Goal: Task Accomplishment & Management: Use online tool/utility

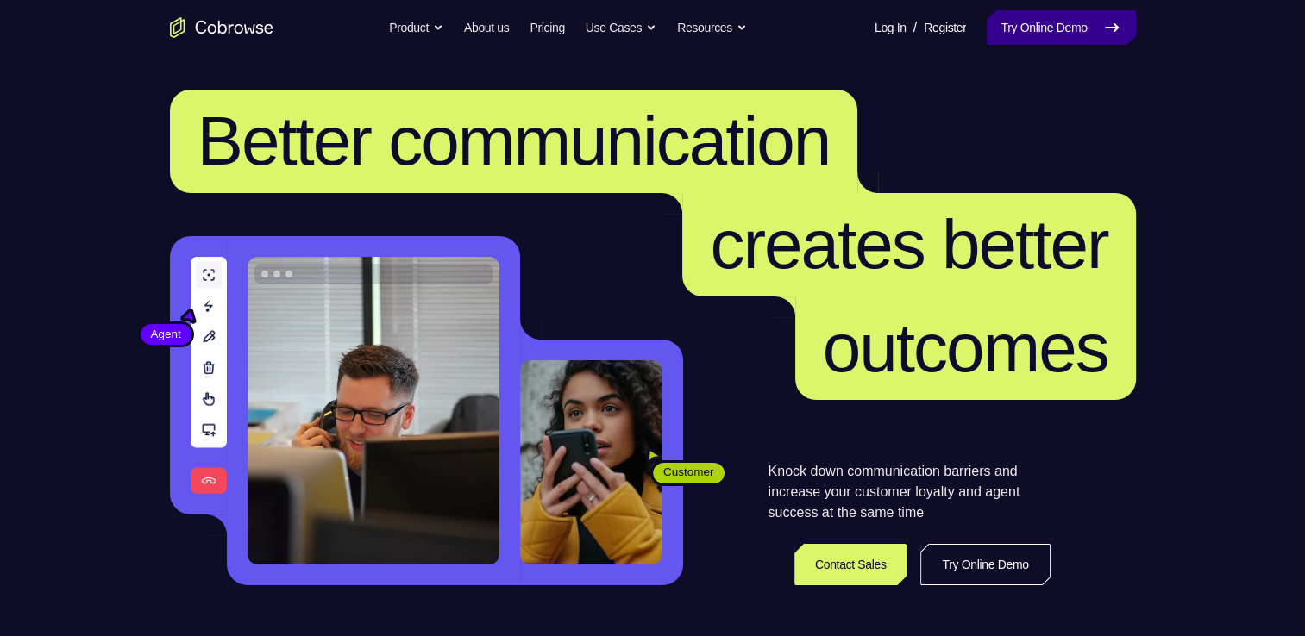
click at [1040, 35] on link "Try Online Demo" at bounding box center [1061, 27] width 148 height 34
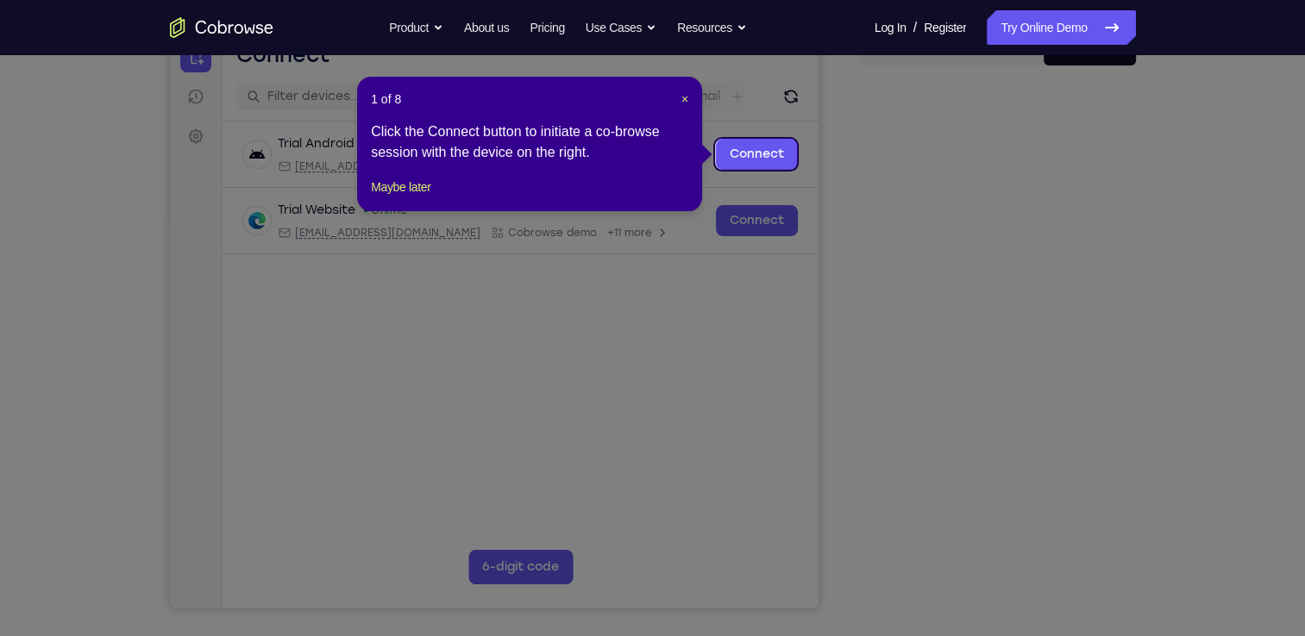
click at [995, 568] on icon at bounding box center [659, 318] width 1318 height 636
click at [430, 197] on button "Maybe later" at bounding box center [401, 187] width 60 height 21
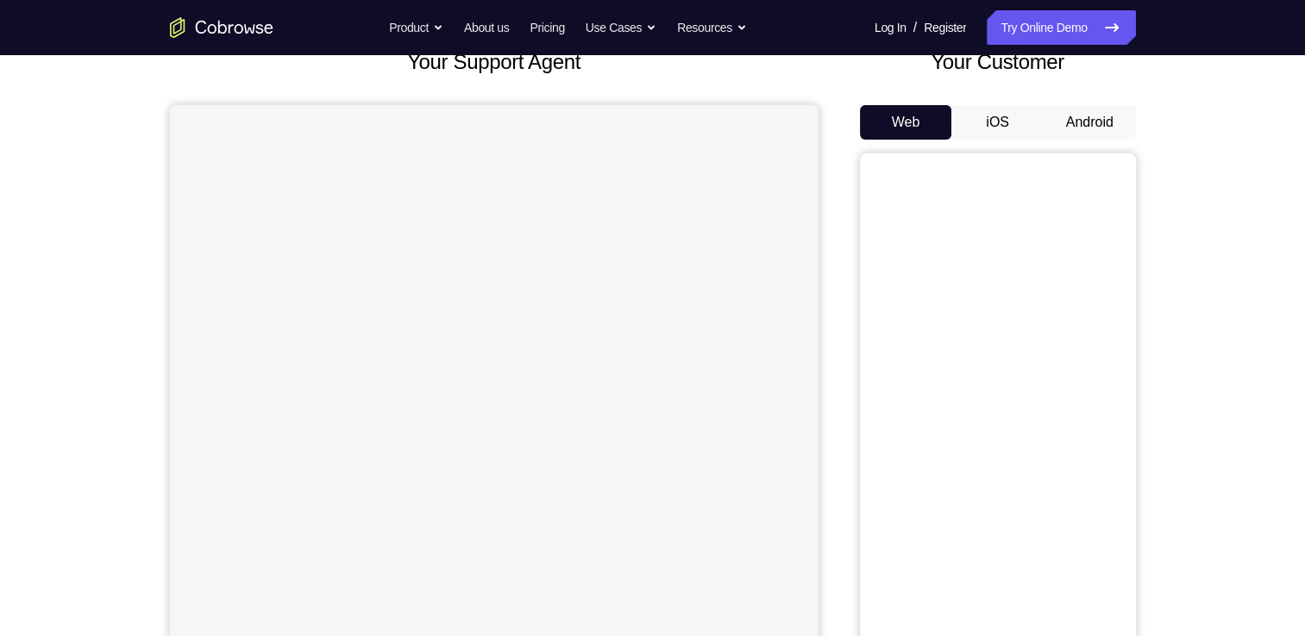
scroll to position [112, 0]
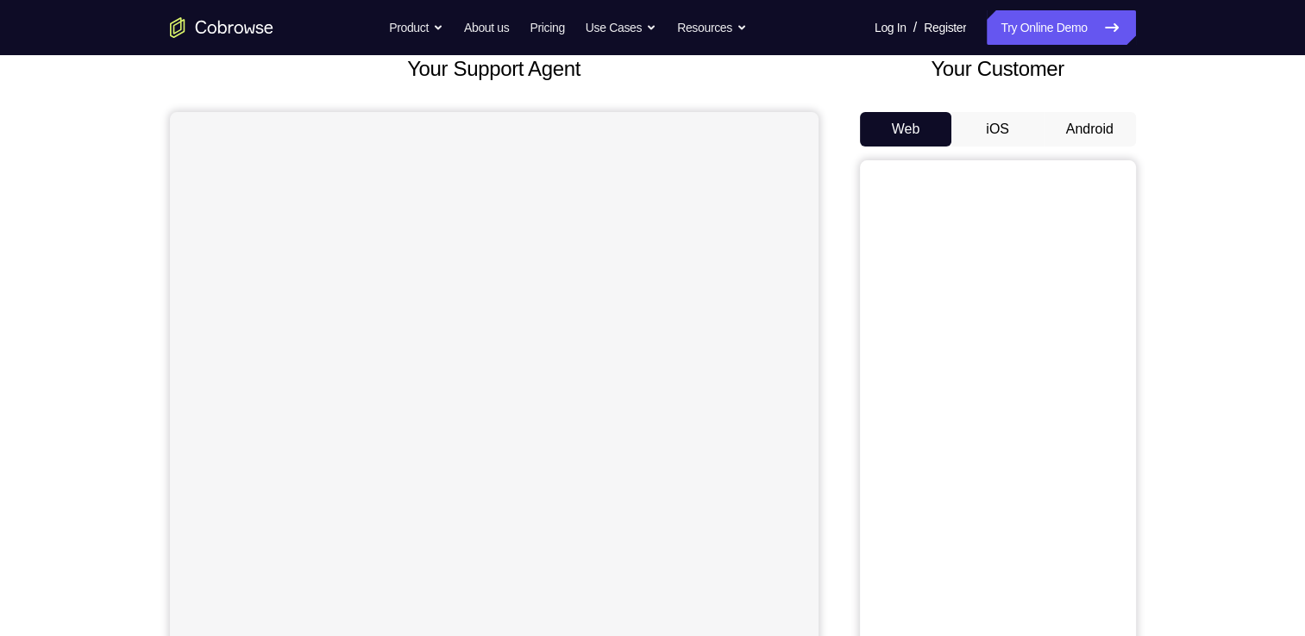
click at [1086, 130] on button "Android" at bounding box center [1090, 129] width 92 height 34
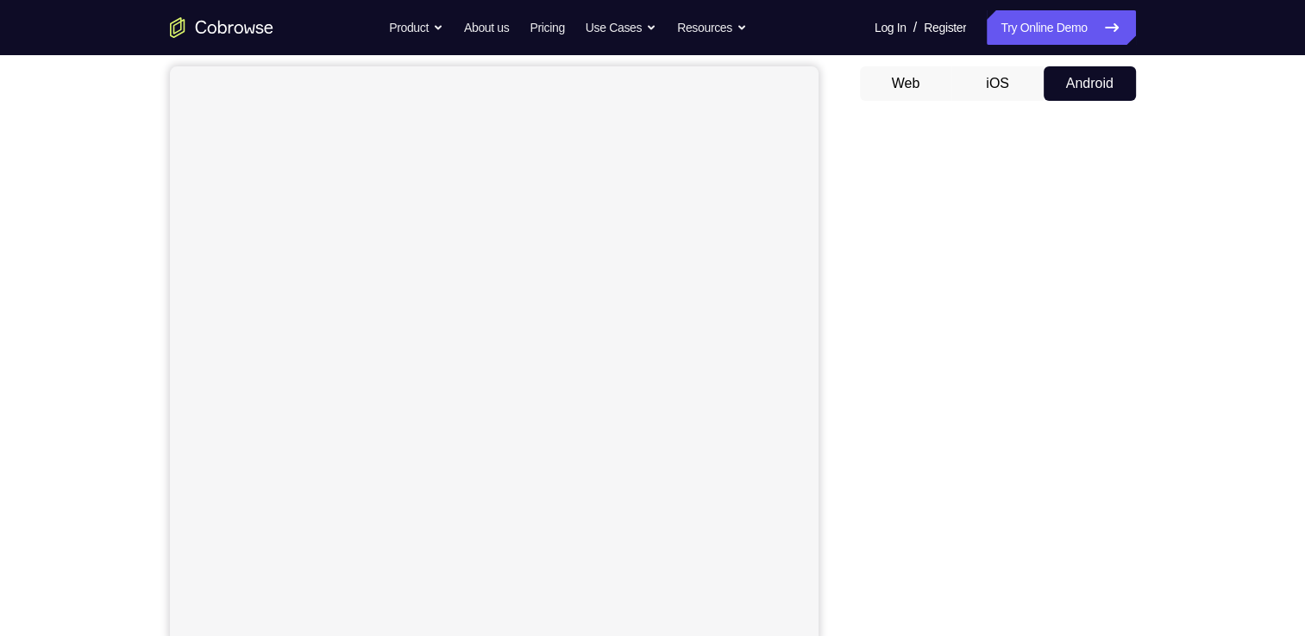
scroll to position [206, 0]
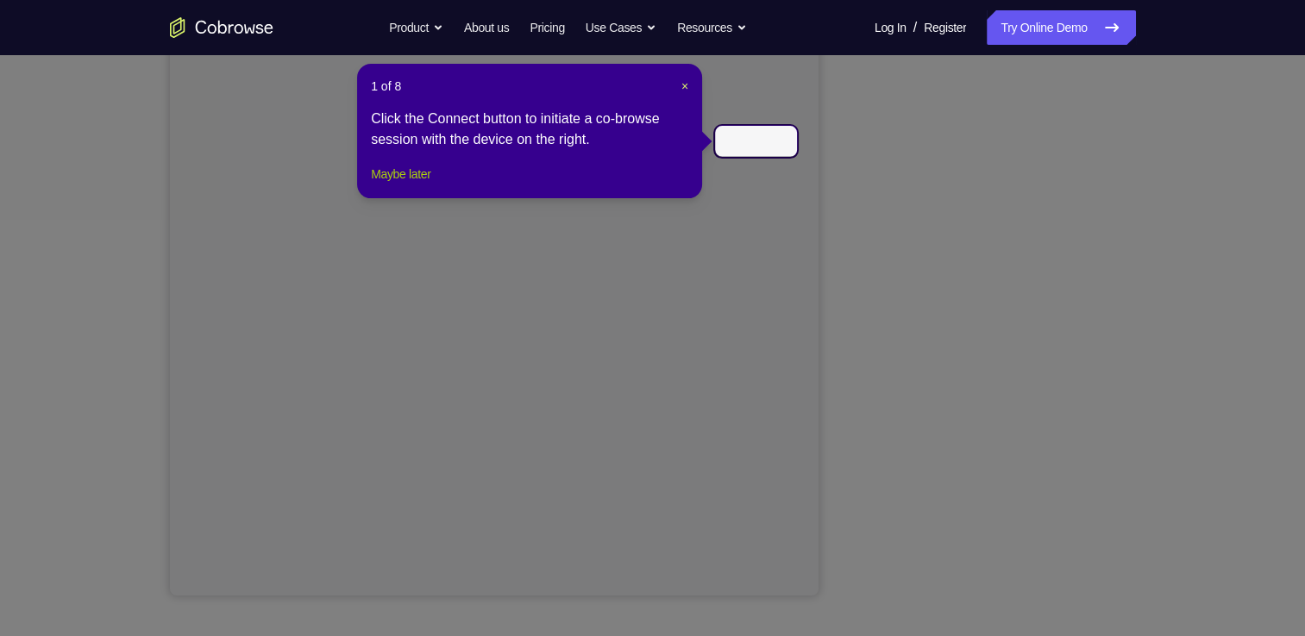
click at [430, 185] on button "Maybe later" at bounding box center [401, 174] width 60 height 21
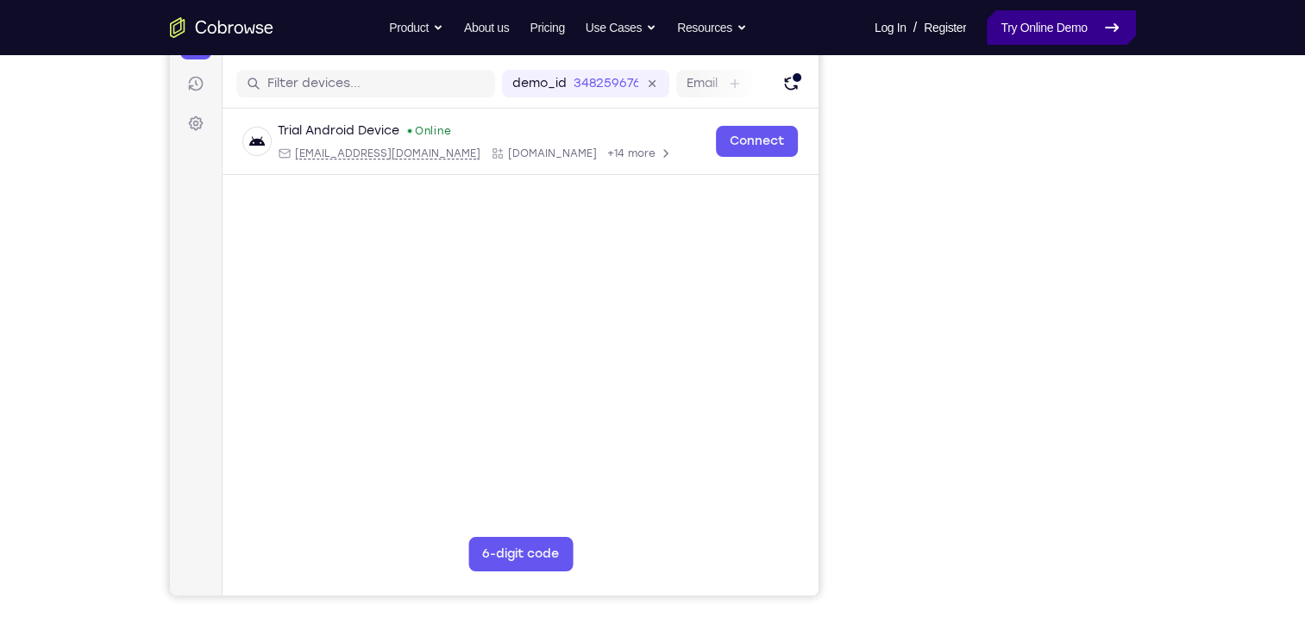
scroll to position [0, 0]
click at [1152, 87] on div "Your Support Agent Your Customer Web iOS Android Next Steps We’d be happy to gi…" at bounding box center [653, 418] width 1104 height 1138
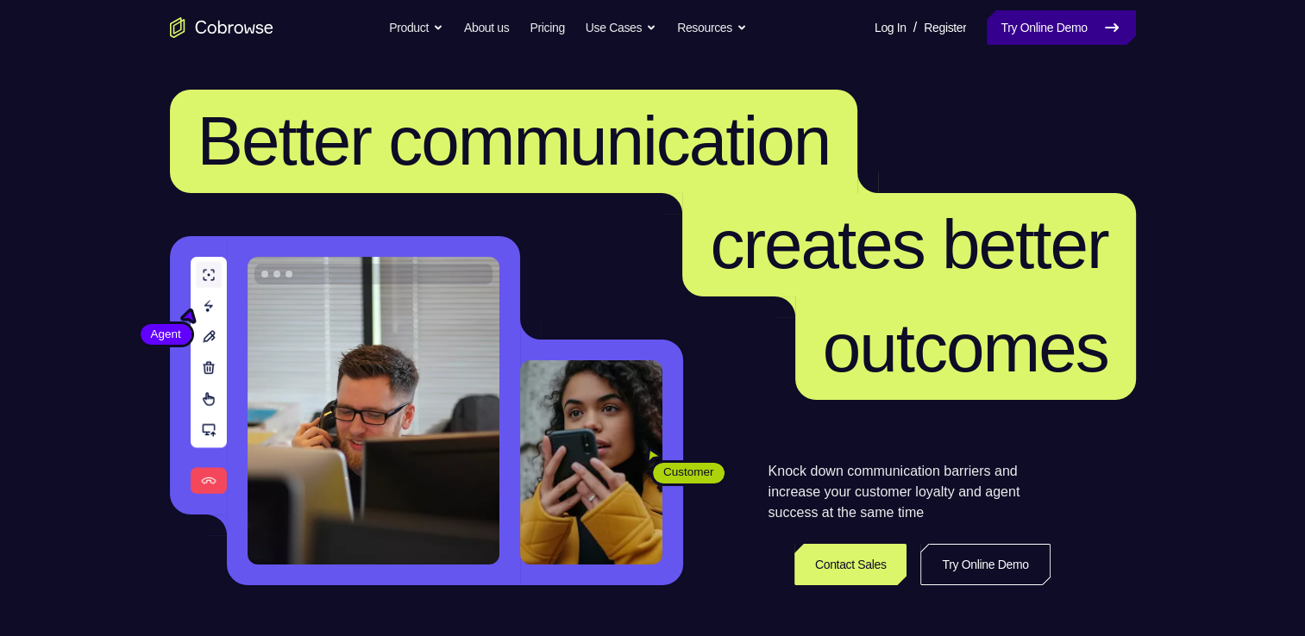
click at [1062, 31] on link "Try Online Demo" at bounding box center [1061, 27] width 148 height 34
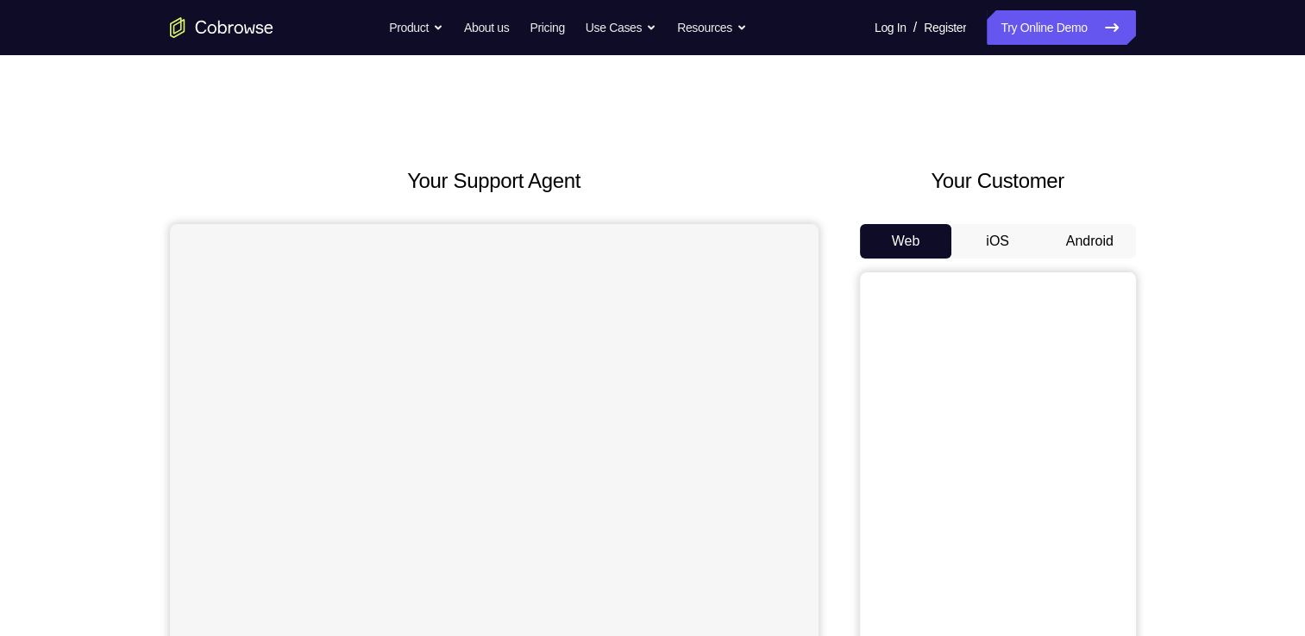
click at [1063, 236] on button "Android" at bounding box center [1090, 241] width 92 height 34
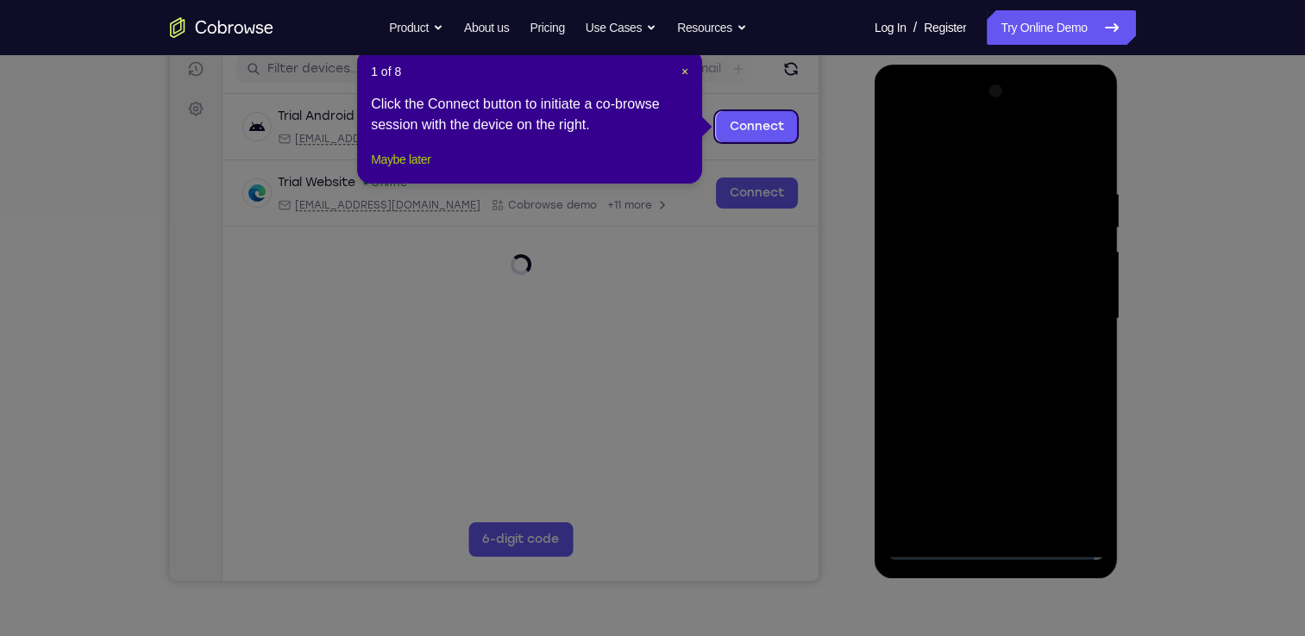
click at [429, 170] on button "Maybe later" at bounding box center [401, 159] width 60 height 21
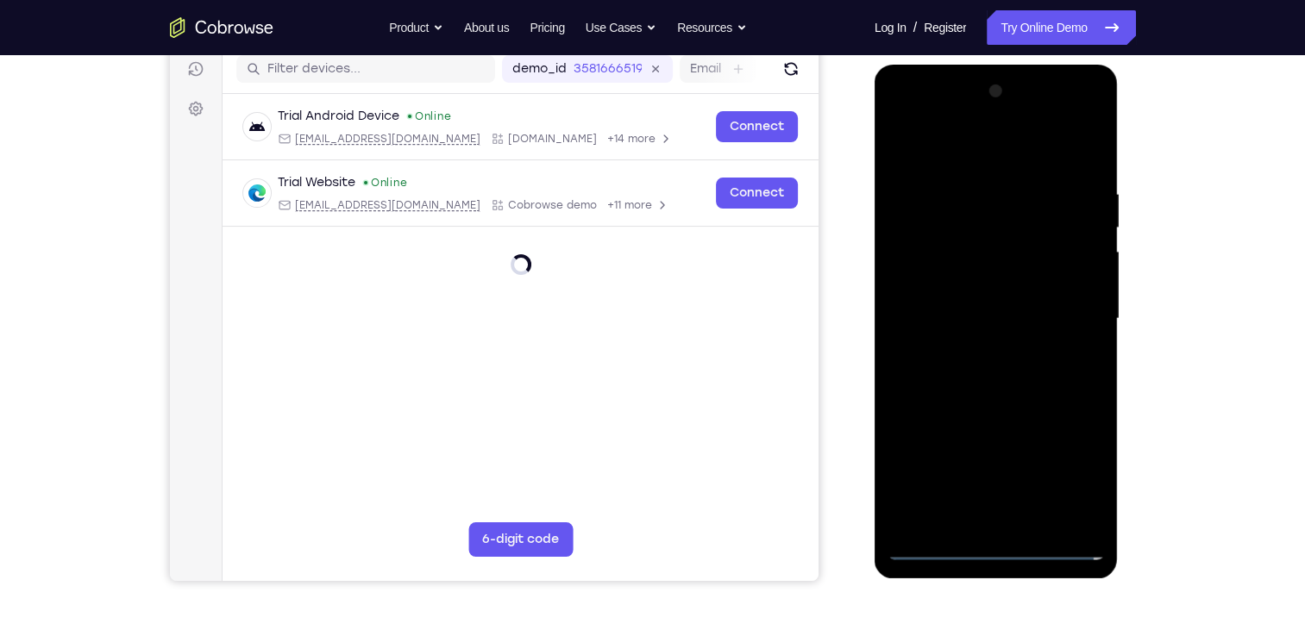
click at [1004, 544] on div at bounding box center [995, 319] width 217 height 483
click at [998, 549] on div at bounding box center [995, 319] width 217 height 483
click at [1074, 463] on div at bounding box center [995, 319] width 217 height 483
click at [1057, 463] on div at bounding box center [995, 319] width 217 height 483
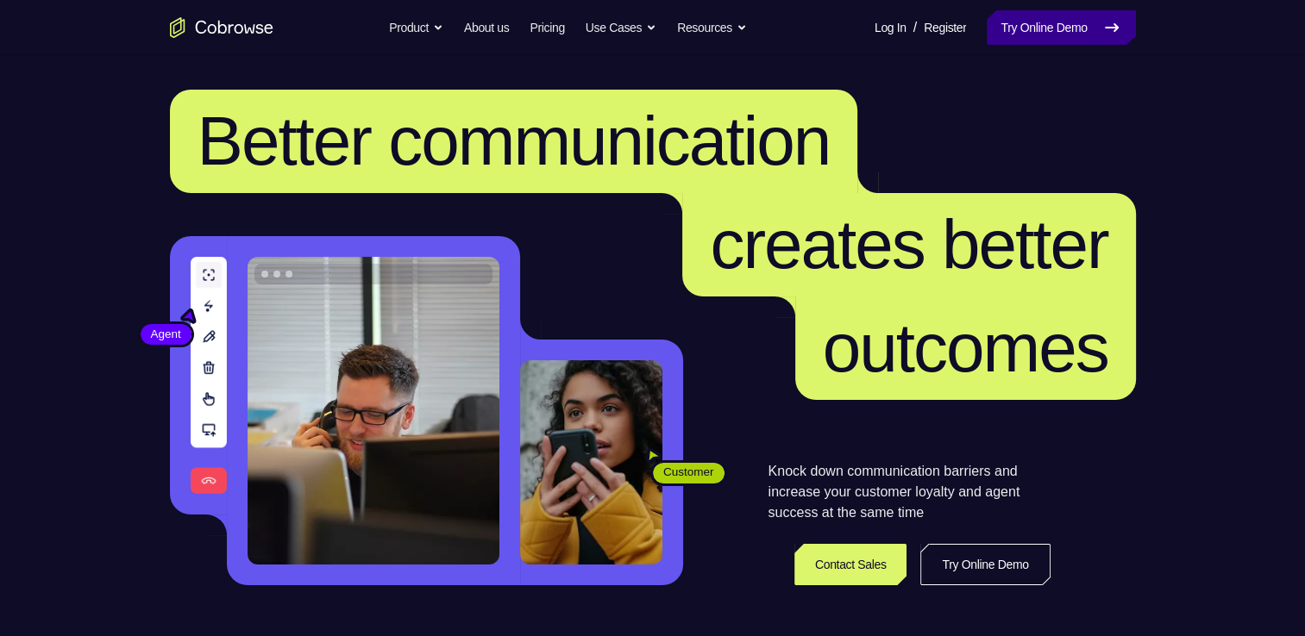
click at [1053, 38] on link "Try Online Demo" at bounding box center [1061, 27] width 148 height 34
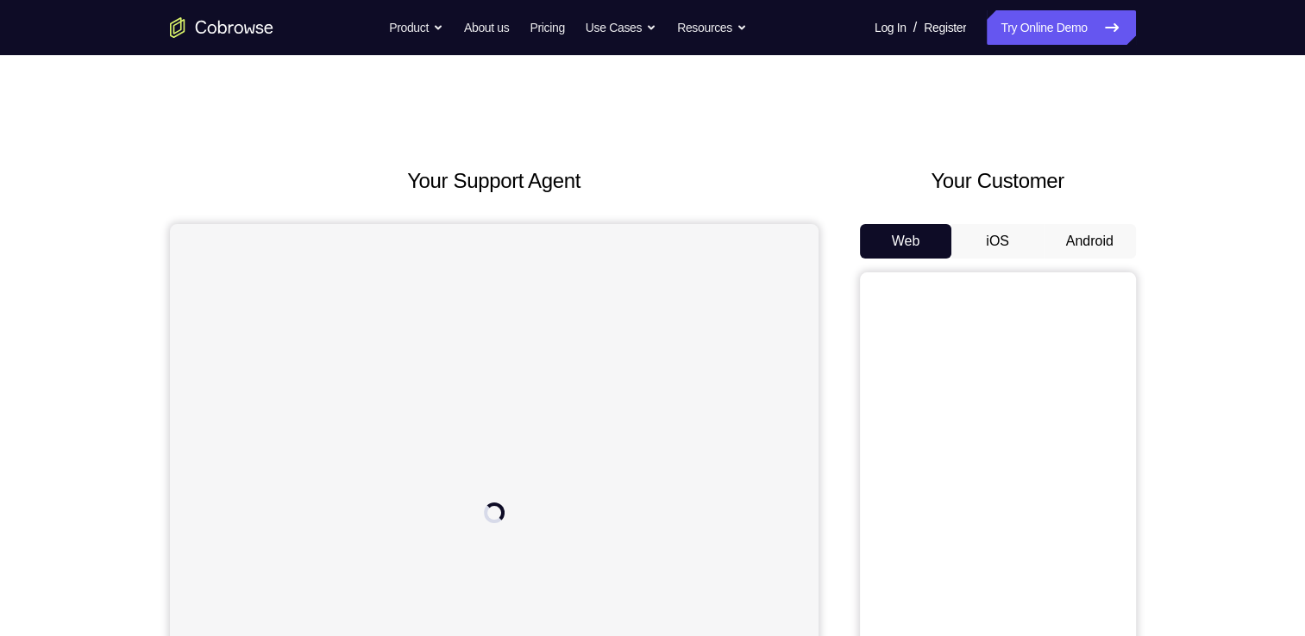
click at [1079, 236] on button "Android" at bounding box center [1090, 241] width 92 height 34
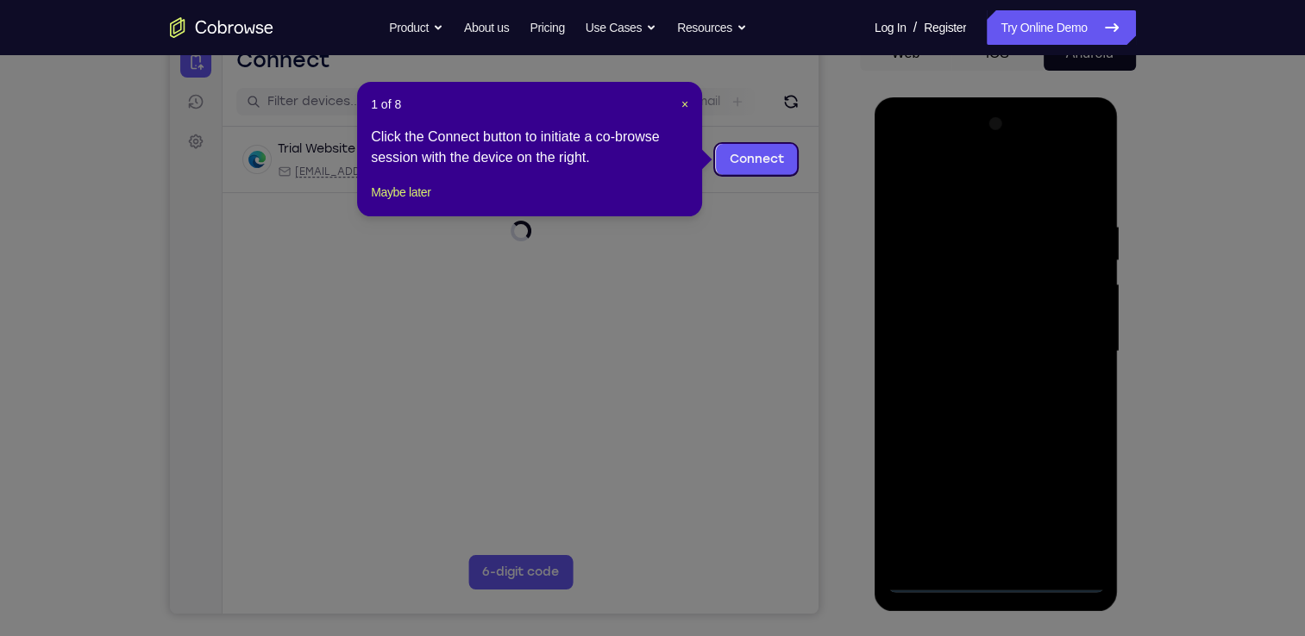
click at [431, 198] on div "1 of 8 × Click the Connect button to initiate a co-browse session with the devi…" at bounding box center [529, 149] width 345 height 135
click at [429, 203] on button "Maybe later" at bounding box center [401, 192] width 60 height 21
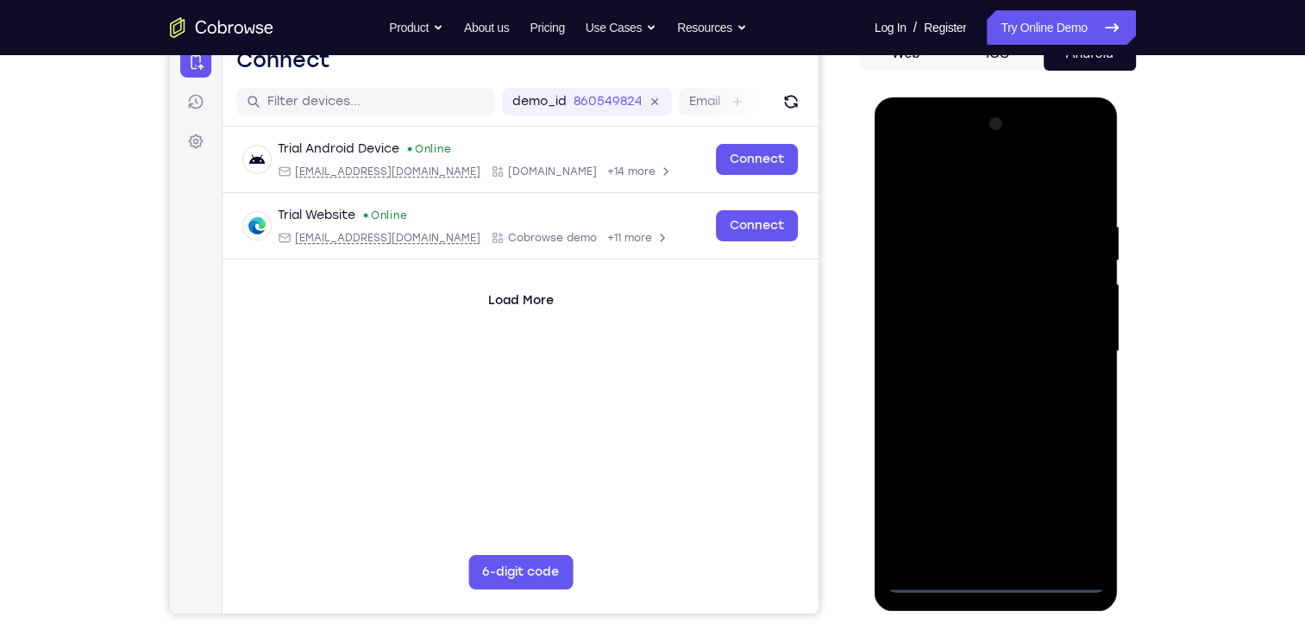
click at [969, 561] on div at bounding box center [995, 351] width 217 height 483
click at [1002, 575] on div at bounding box center [995, 351] width 217 height 483
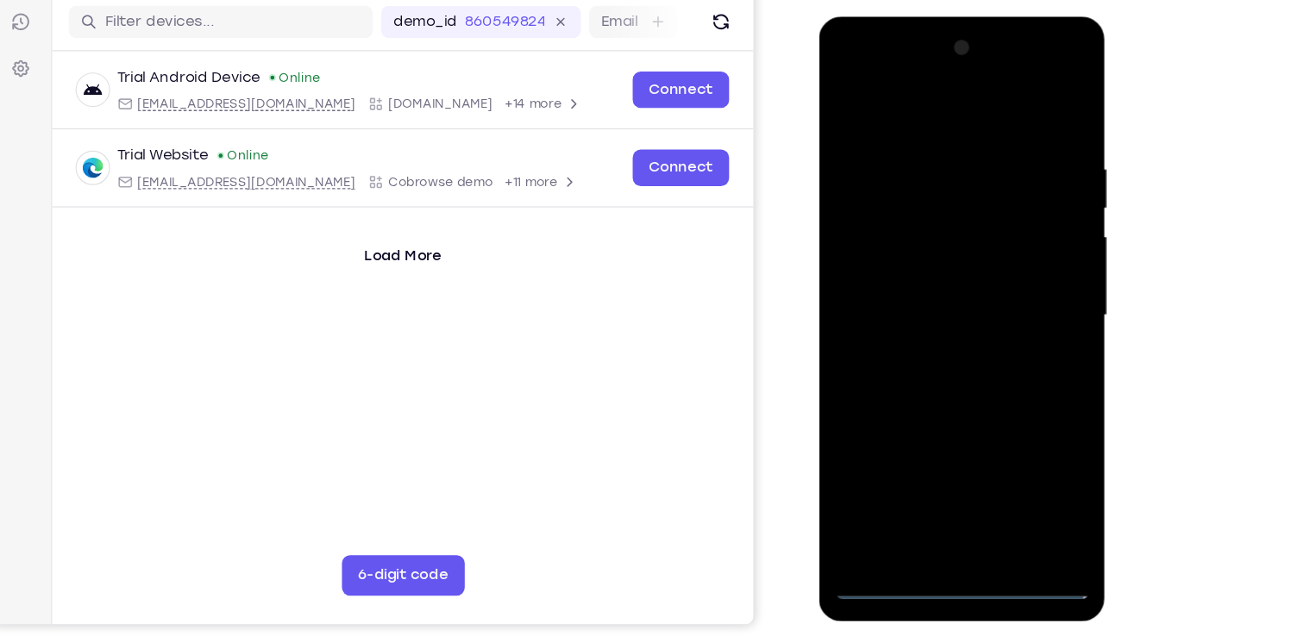
scroll to position [188, 0]
click at [1017, 442] on div at bounding box center [940, 269] width 217 height 483
drag, startPoint x: 197, startPoint y: 424, endPoint x: 1190, endPoint y: 533, distance: 999.5
click at [1190, 533] on div "Your Support Agent Your Customer Web iOS Android Next Steps We’d be happy to gi…" at bounding box center [653, 436] width 1104 height 1138
click at [844, 65] on div at bounding box center [940, 269] width 217 height 483
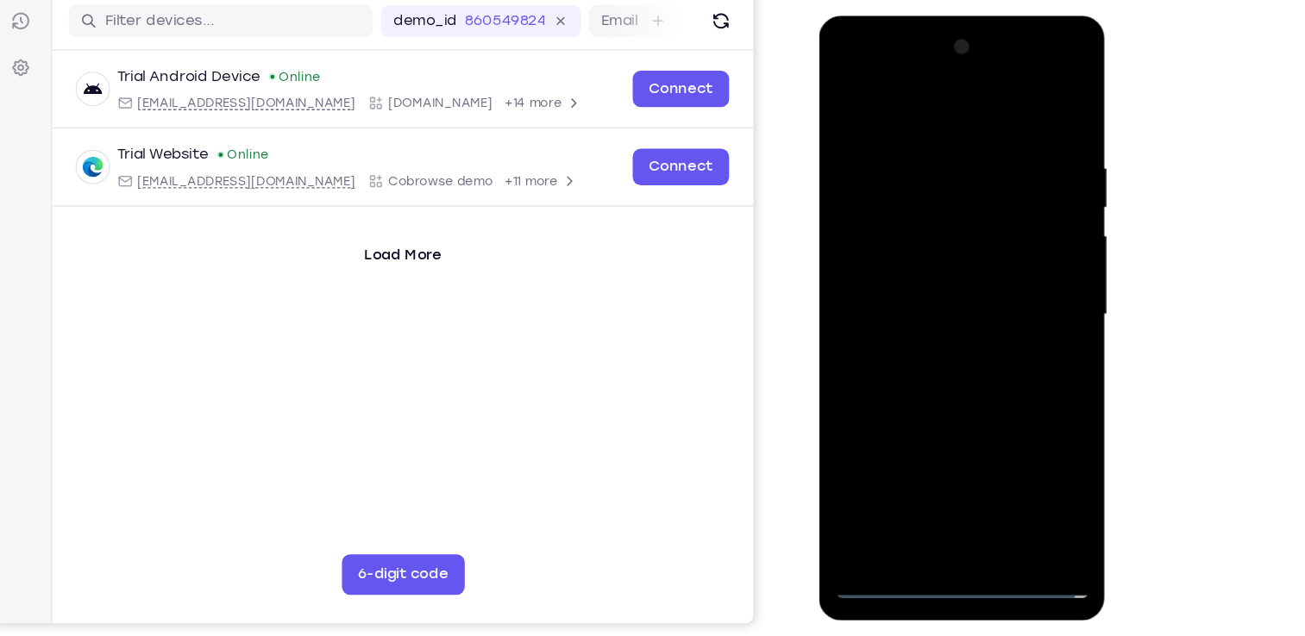
click at [1010, 264] on div at bounding box center [940, 269] width 217 height 483
click at [952, 474] on div at bounding box center [940, 269] width 217 height 483
click at [886, 506] on div at bounding box center [940, 269] width 217 height 483
click at [933, 248] on div at bounding box center [940, 269] width 217 height 483
click at [968, 242] on div at bounding box center [940, 269] width 217 height 483
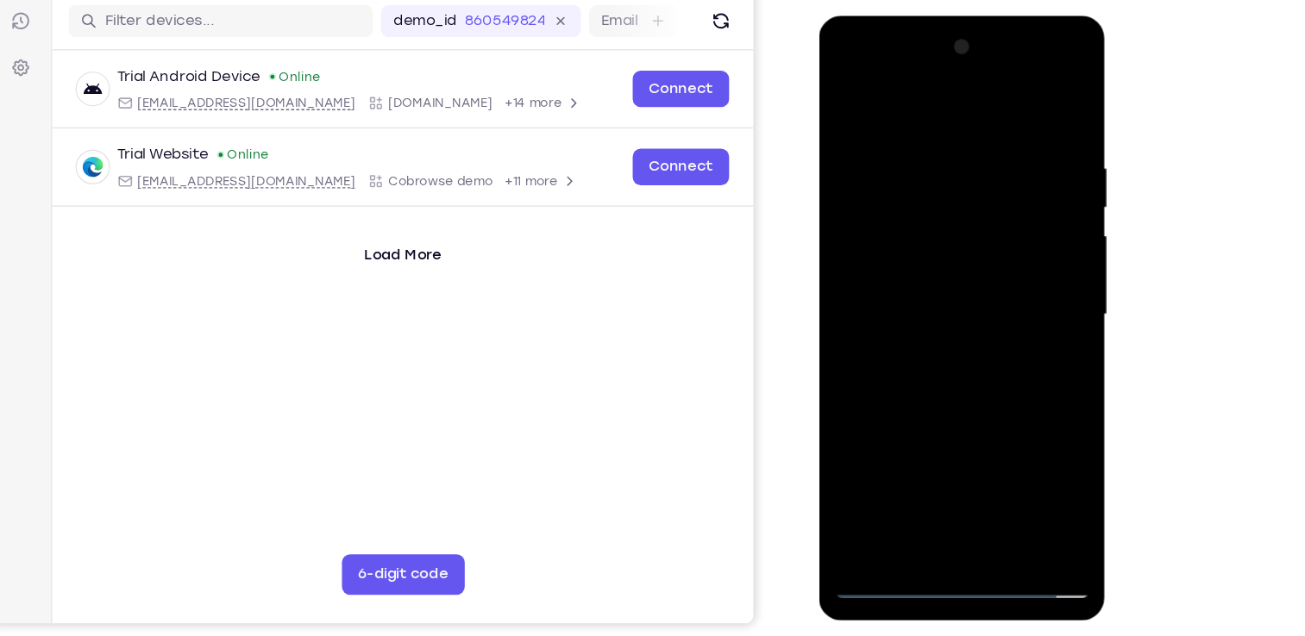
click at [1029, 233] on div at bounding box center [940, 269] width 217 height 483
click at [1037, 436] on div at bounding box center [940, 269] width 217 height 483
click at [1025, 233] on div at bounding box center [940, 269] width 217 height 483
click at [970, 270] on div at bounding box center [940, 269] width 217 height 483
click at [968, 322] on div at bounding box center [940, 269] width 217 height 483
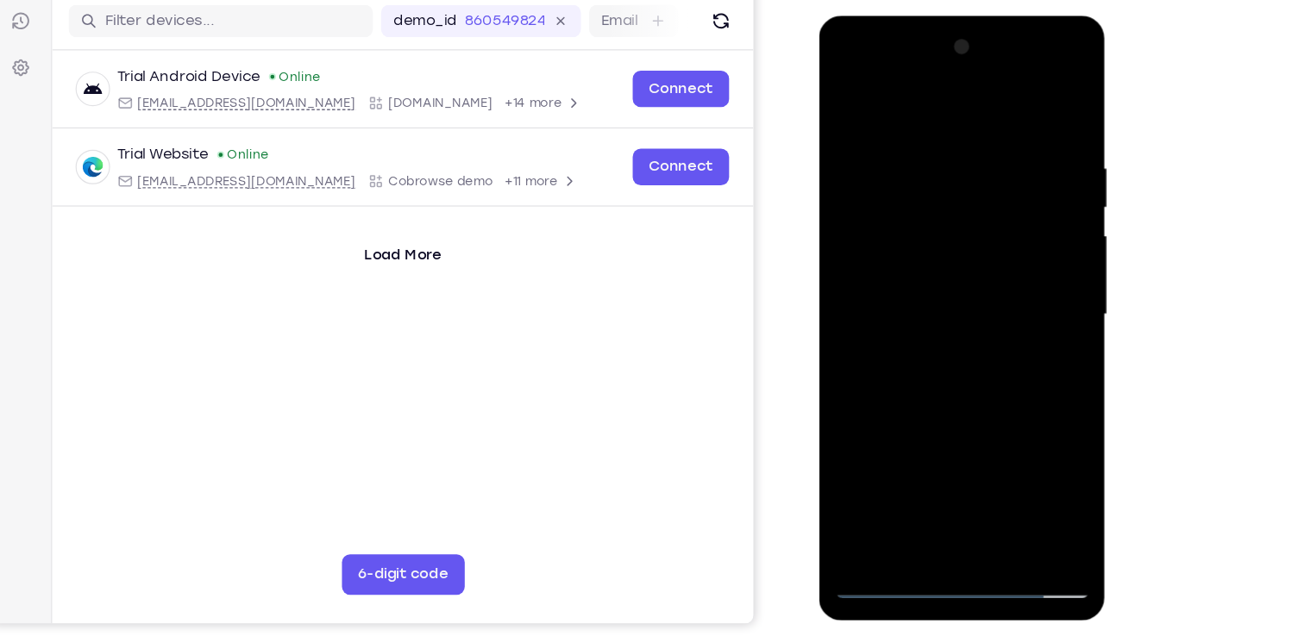
click at [959, 323] on div at bounding box center [940, 269] width 217 height 483
click at [950, 323] on div at bounding box center [940, 269] width 217 height 483
click at [954, 349] on div at bounding box center [940, 269] width 217 height 483
click at [972, 348] on div at bounding box center [940, 269] width 217 height 483
click at [1038, 448] on div at bounding box center [940, 269] width 217 height 483
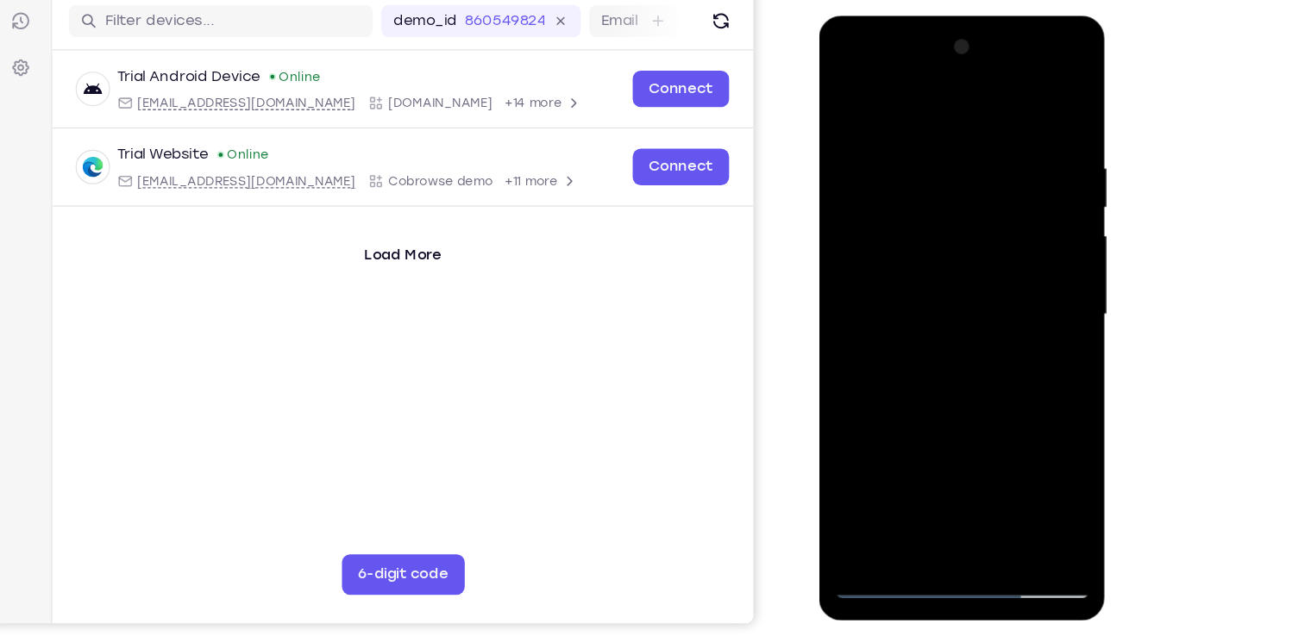
drag, startPoint x: 984, startPoint y: 339, endPoint x: 978, endPoint y: 179, distance: 159.7
click at [978, 179] on div at bounding box center [940, 269] width 217 height 483
click at [1038, 250] on div at bounding box center [940, 269] width 217 height 483
click at [1029, 188] on div at bounding box center [940, 269] width 217 height 483
click at [1034, 188] on div at bounding box center [940, 269] width 217 height 483
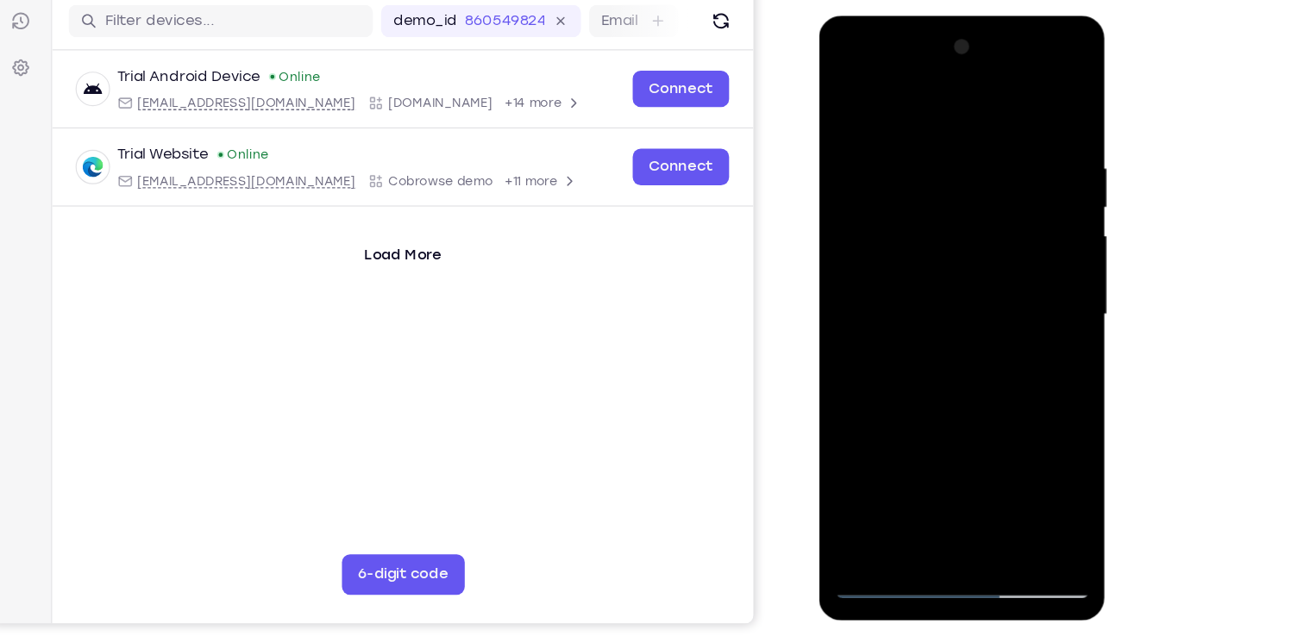
click at [983, 471] on div at bounding box center [940, 269] width 217 height 483
click at [941, 361] on div at bounding box center [940, 269] width 217 height 483
click at [846, 91] on div at bounding box center [940, 269] width 217 height 483
click at [1038, 88] on div at bounding box center [940, 269] width 217 height 483
drag, startPoint x: 893, startPoint y: 154, endPoint x: 892, endPoint y: 242, distance: 88.0
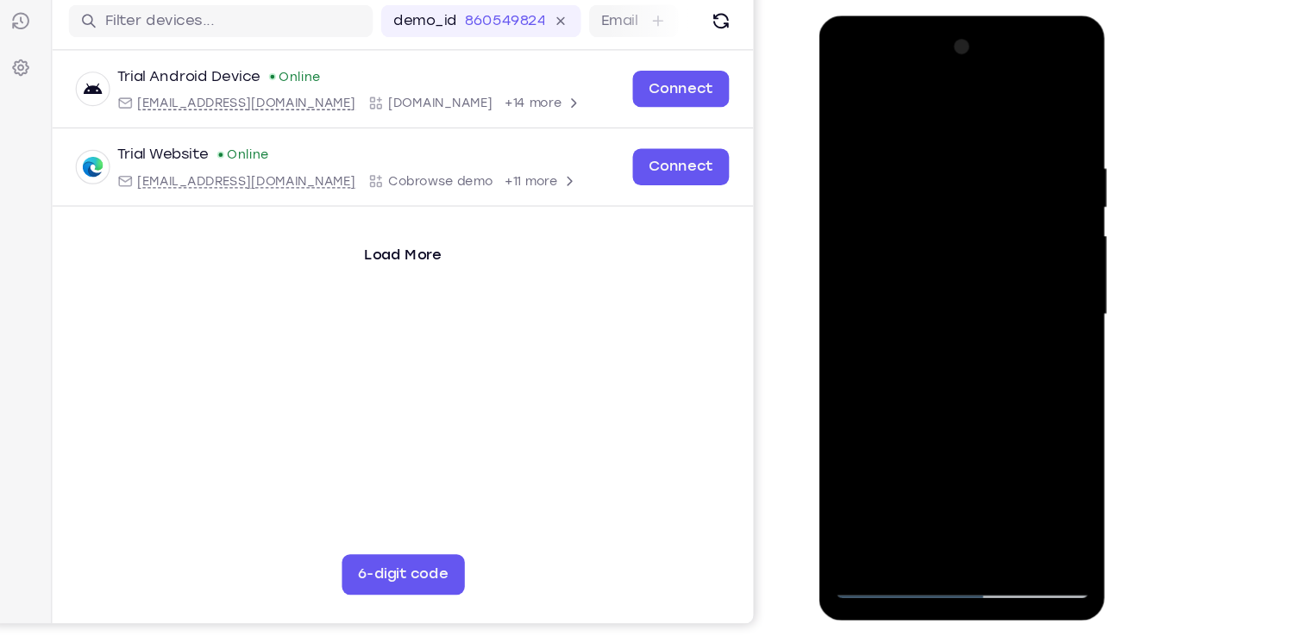
click at [892, 242] on div at bounding box center [940, 269] width 217 height 483
click at [848, 94] on div at bounding box center [940, 269] width 217 height 483
click at [913, 129] on div at bounding box center [940, 269] width 217 height 483
click at [1000, 225] on div at bounding box center [940, 269] width 217 height 483
drag, startPoint x: 1000, startPoint y: 225, endPoint x: 706, endPoint y: 217, distance: 293.3
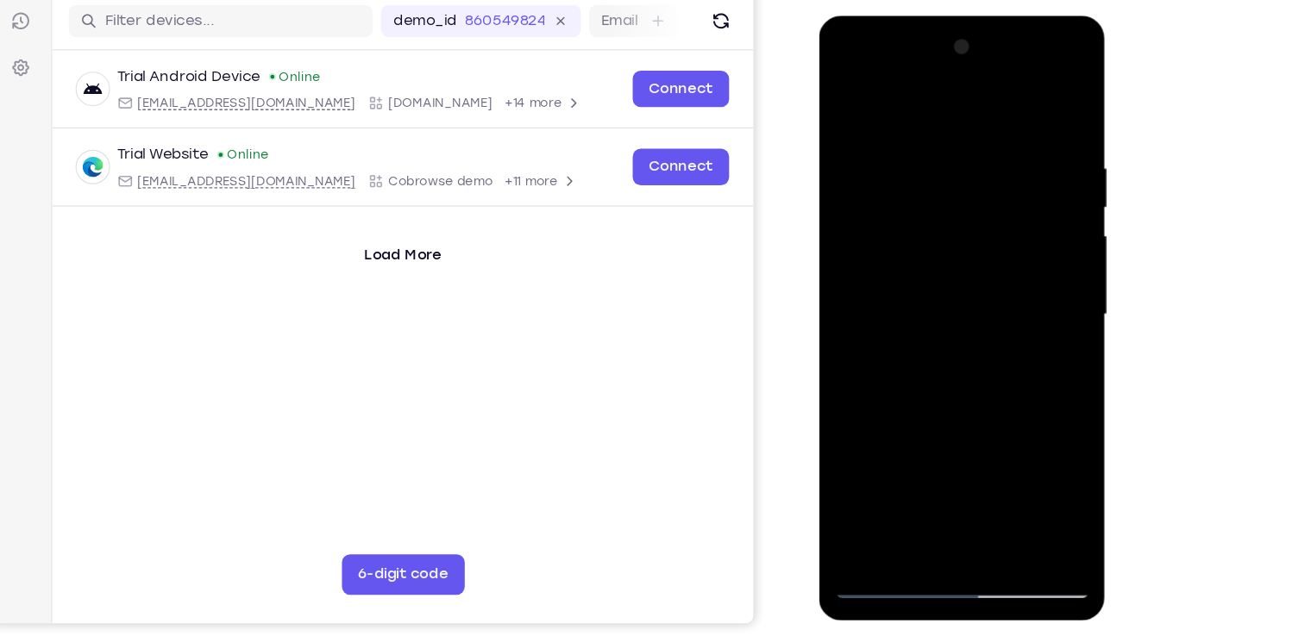
click at [819, 217] on html "Online web based iOS Simulators and Android Emulators. Run iPhone, iPad, Mobile…" at bounding box center [942, 274] width 246 height 517
click at [1031, 115] on div at bounding box center [940, 269] width 217 height 483
click at [969, 118] on div at bounding box center [940, 269] width 217 height 483
drag, startPoint x: 1038, startPoint y: 248, endPoint x: 719, endPoint y: 240, distance: 318.3
click at [819, 240] on html "Online web based iOS Simulators and Android Emulators. Run iPhone, iPad, Mobile…" at bounding box center [942, 274] width 246 height 517
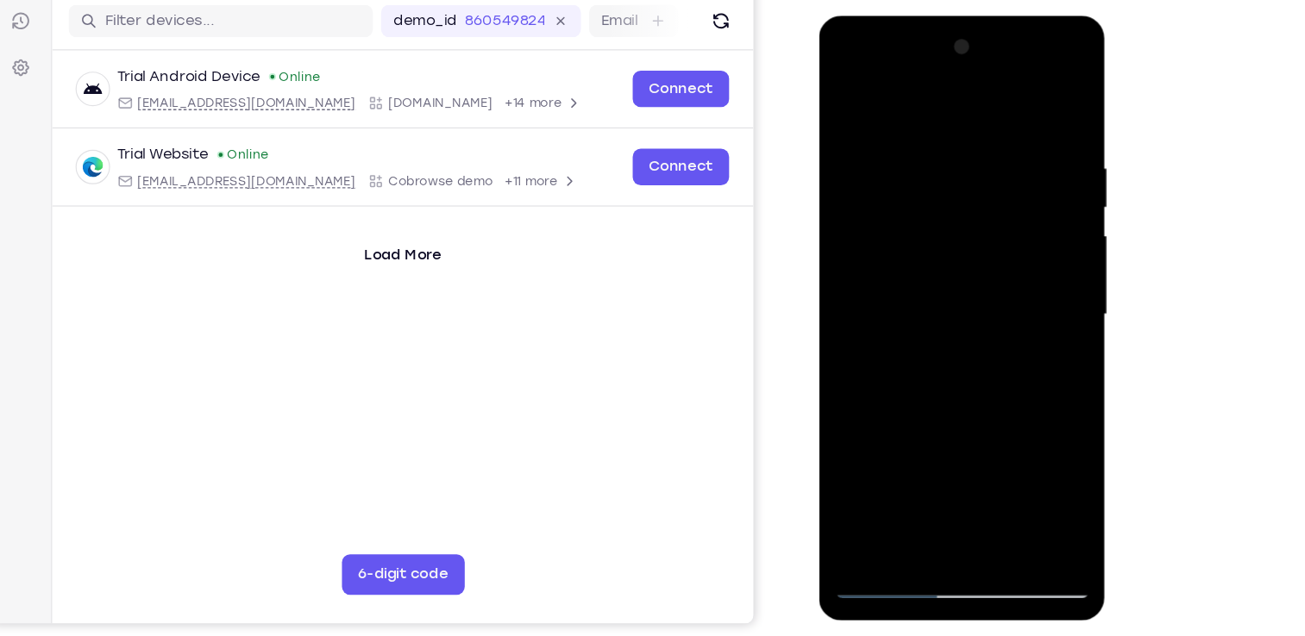
drag, startPoint x: 1044, startPoint y: 244, endPoint x: 729, endPoint y: 254, distance: 314.9
click at [819, 254] on html "Online web based iOS Simulators and Android Emulators. Run iPhone, iPad, Mobile…" at bounding box center [942, 274] width 246 height 517
drag, startPoint x: 1016, startPoint y: 284, endPoint x: 592, endPoint y: 296, distance: 423.6
click at [819, 296] on html "Online web based iOS Simulators and Android Emulators. Run iPhone, iPad, Mobile…" at bounding box center [942, 274] width 246 height 517
drag, startPoint x: 973, startPoint y: 258, endPoint x: 633, endPoint y: 248, distance: 340.0
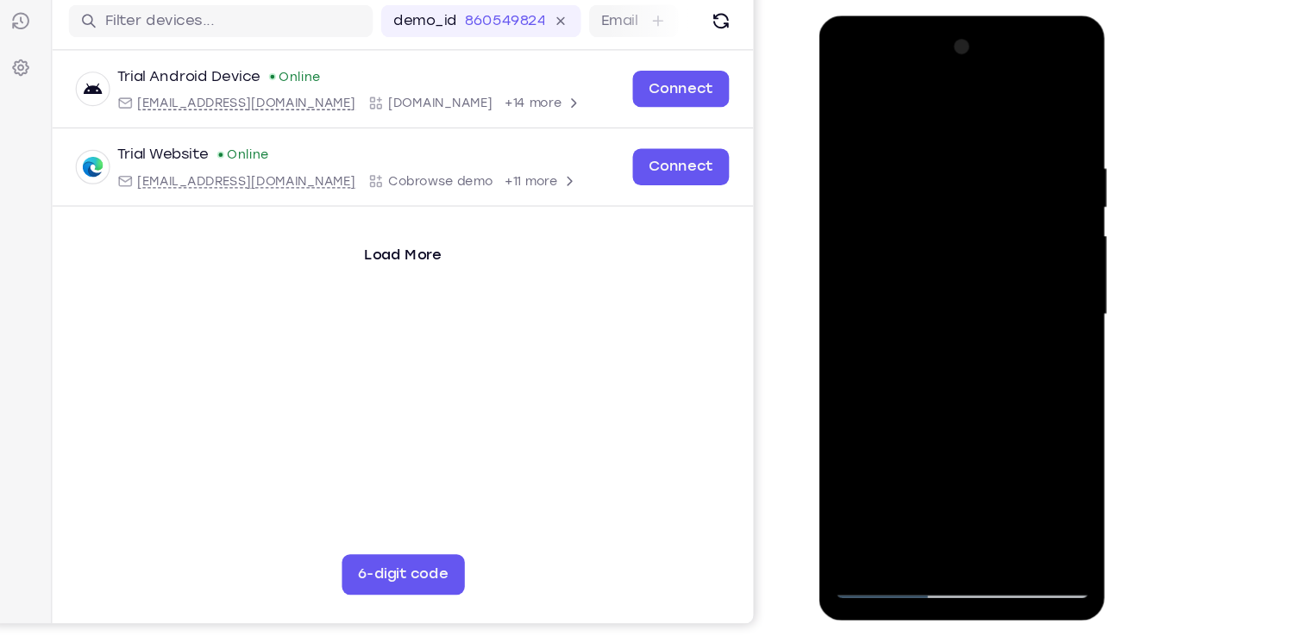
click at [819, 248] on html "Online web based iOS Simulators and Android Emulators. Run iPhone, iPad, Mobile…" at bounding box center [942, 274] width 246 height 517
click at [1031, 98] on div at bounding box center [940, 269] width 217 height 483
click at [1033, 108] on div at bounding box center [940, 269] width 217 height 483
click at [1023, 103] on div at bounding box center [940, 269] width 217 height 483
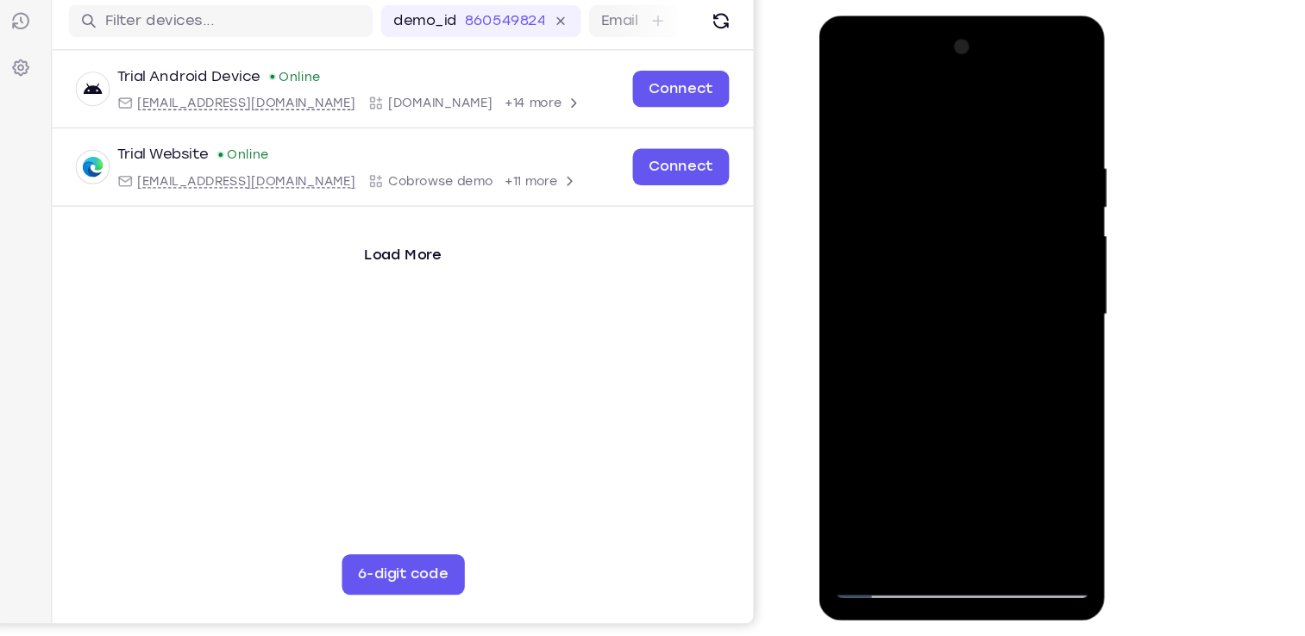
click at [979, 475] on div at bounding box center [940, 269] width 217 height 483
click at [981, 472] on div at bounding box center [940, 269] width 217 height 483
click at [985, 474] on div at bounding box center [940, 269] width 217 height 483
drag, startPoint x: 937, startPoint y: 235, endPoint x: 938, endPoint y: 66, distance: 169.0
click at [938, 66] on div at bounding box center [940, 269] width 217 height 483
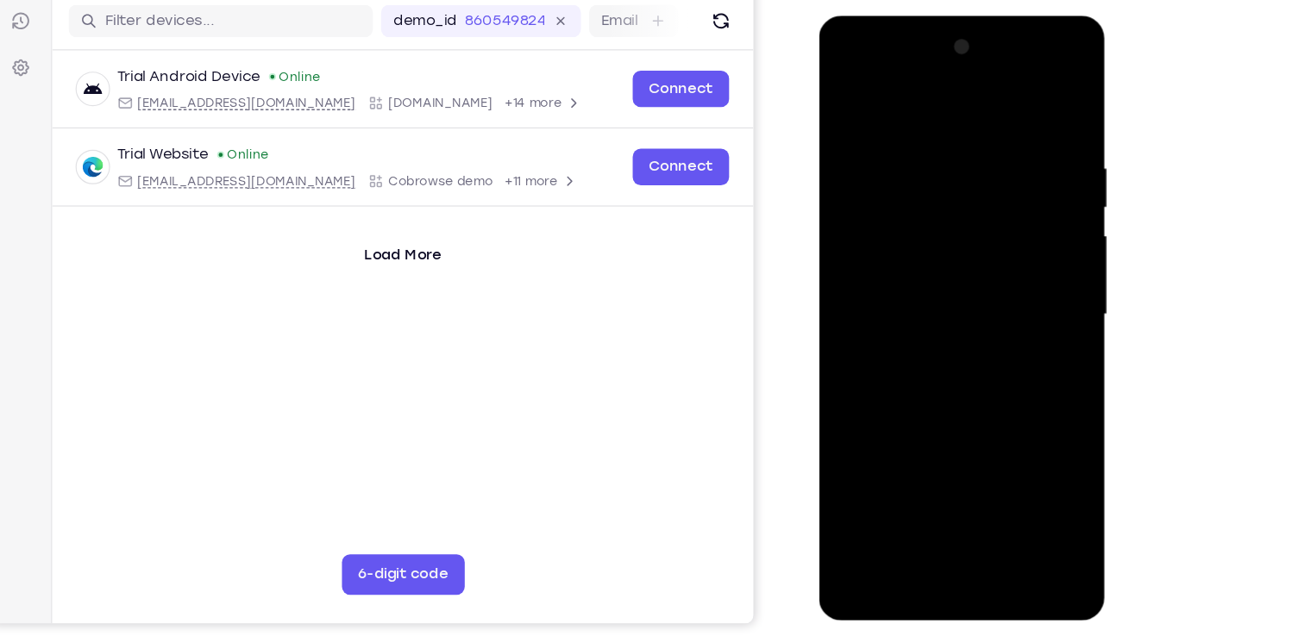
drag, startPoint x: 857, startPoint y: 619, endPoint x: 828, endPoint y: 451, distance: 170.7
click at [828, 451] on div "Your Support Agent Your Customer Web iOS Android" at bounding box center [653, 296] width 966 height 637
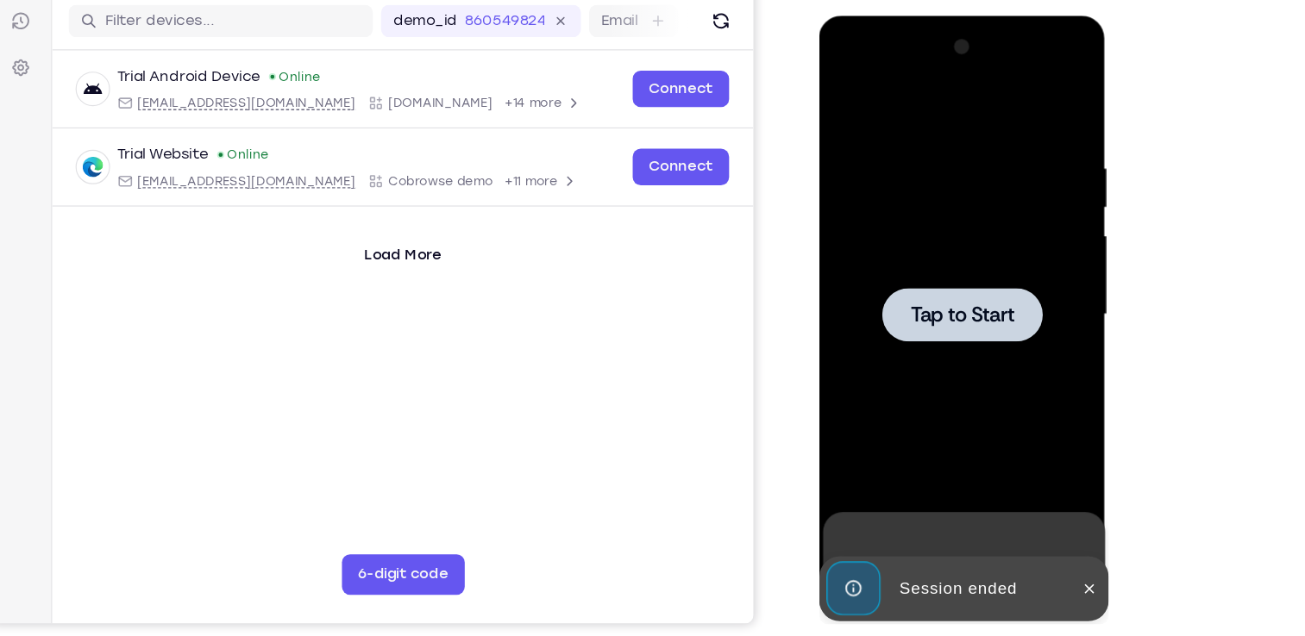
click at [961, 242] on div at bounding box center [940, 269] width 217 height 483
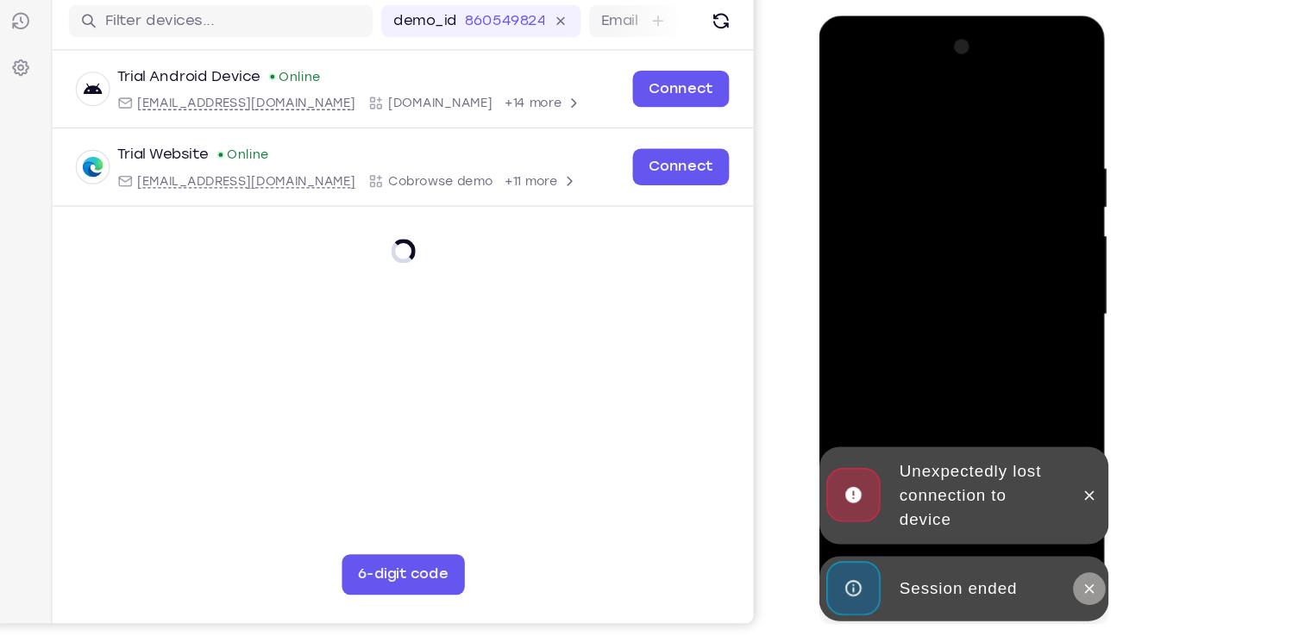
click at [1046, 499] on icon at bounding box center [1049, 503] width 14 height 14
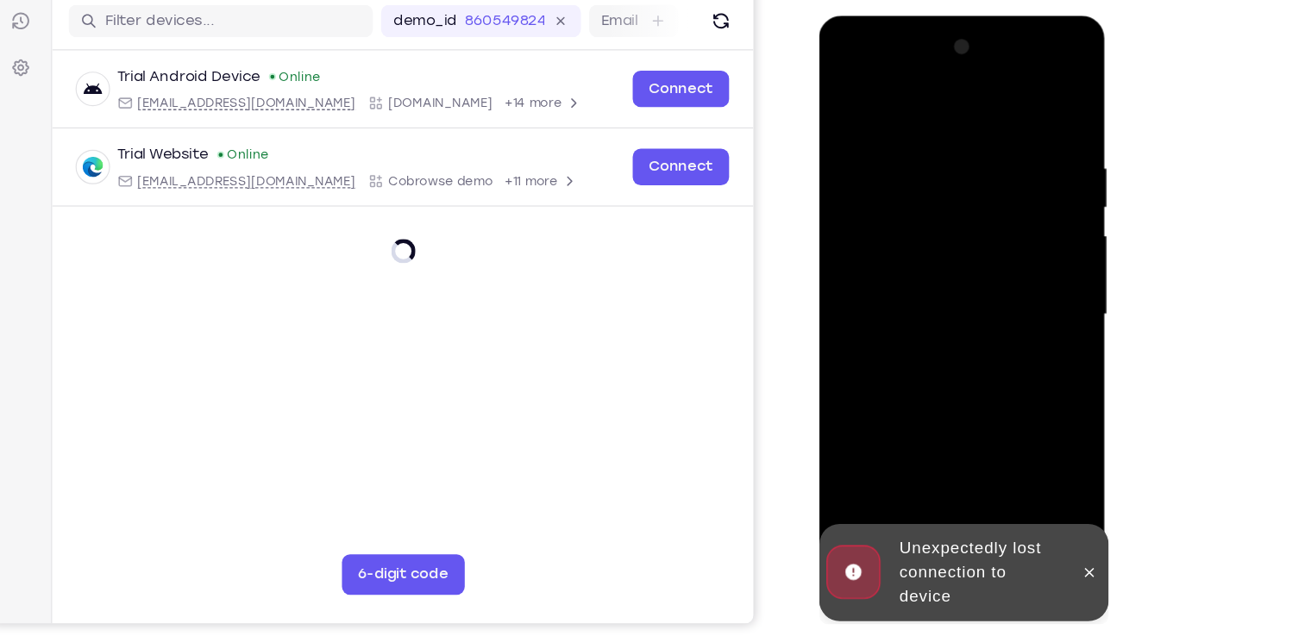
click at [1042, 435] on div "Online web based iOS Simulators and Android Emulators. Run iPhone, iPad, Mobile…" at bounding box center [942, 274] width 246 height 517
click at [1044, 471] on div at bounding box center [1049, 489] width 28 height 83
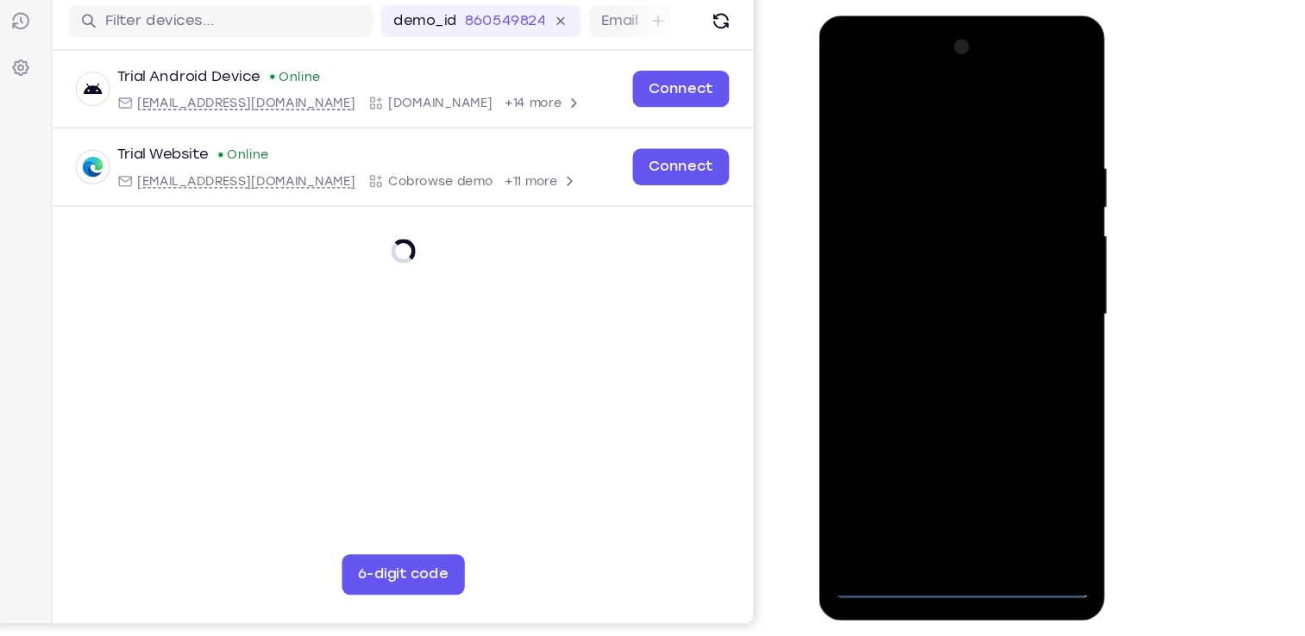
click at [935, 500] on div at bounding box center [940, 269] width 217 height 483
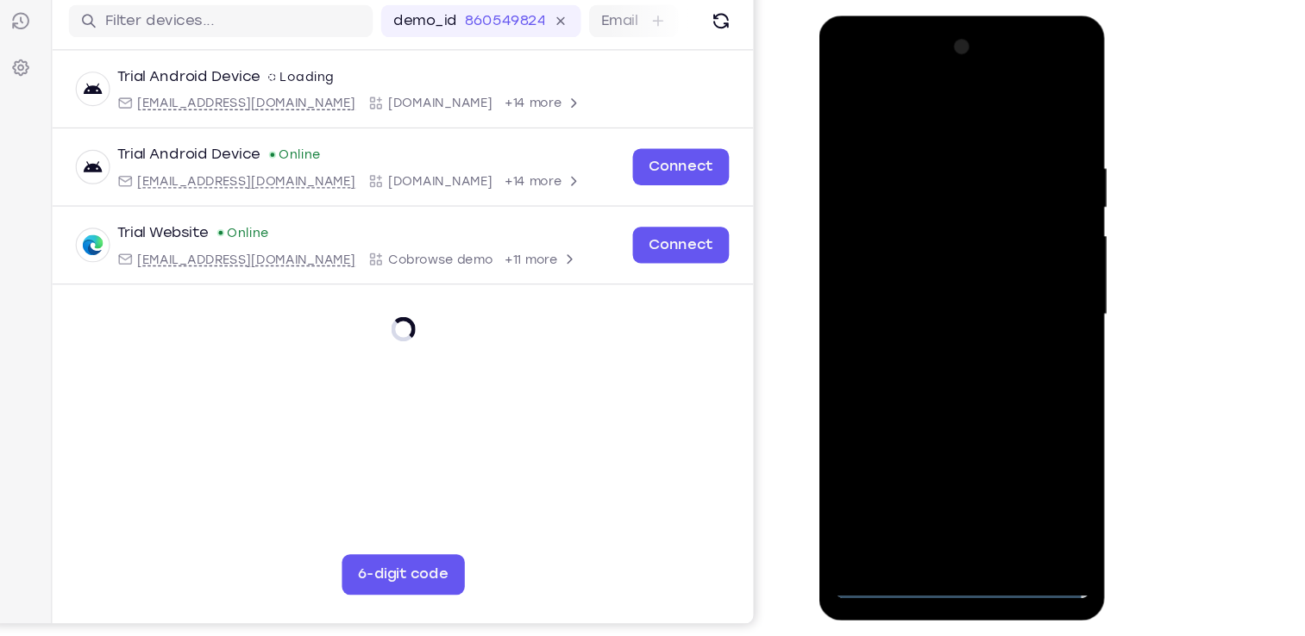
click at [935, 494] on div at bounding box center [940, 269] width 217 height 483
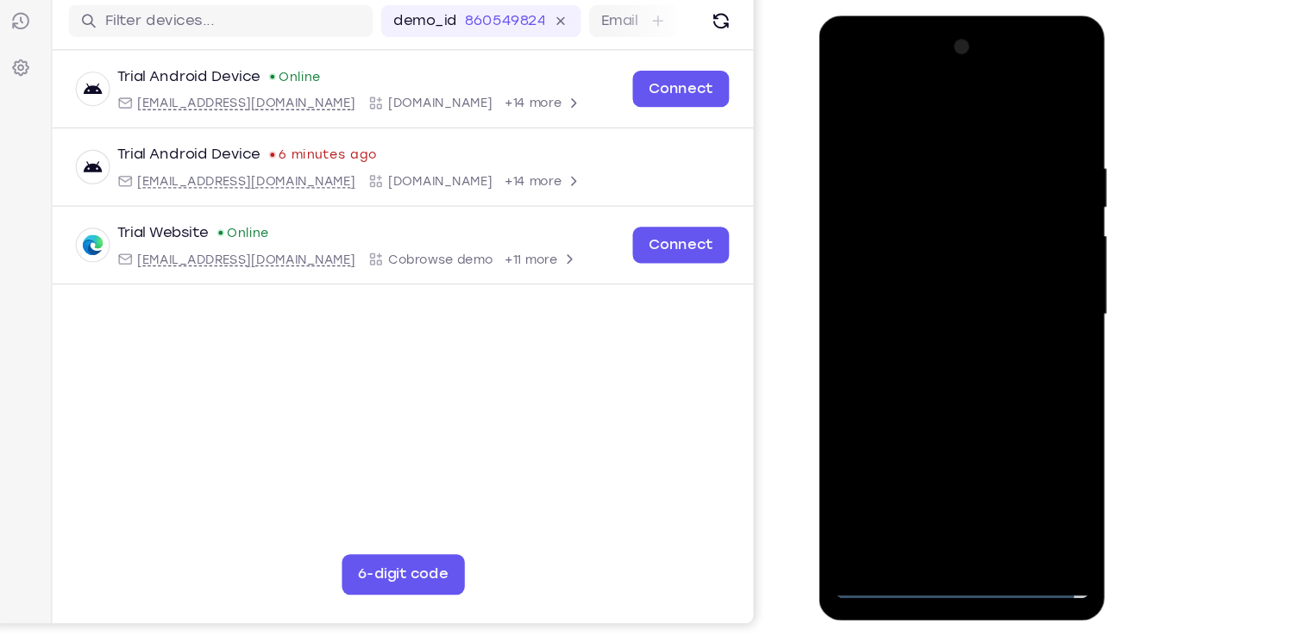
click at [1005, 420] on div at bounding box center [940, 269] width 217 height 483
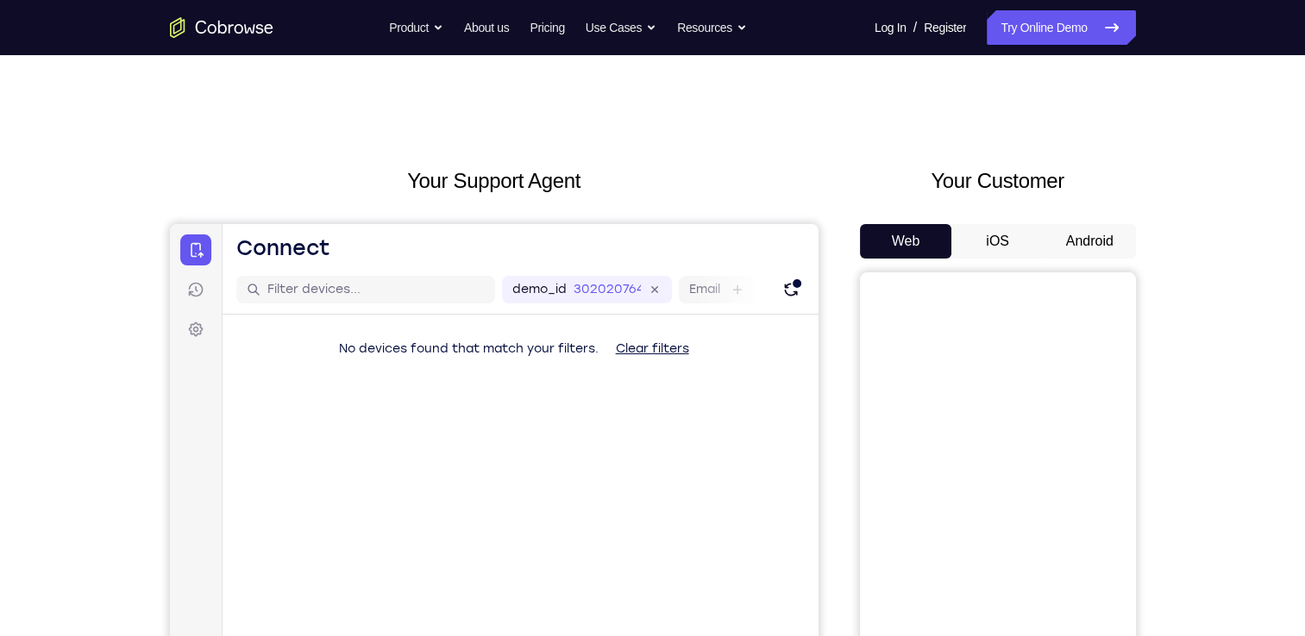
click at [1083, 222] on div "Your Customer Web iOS Android" at bounding box center [998, 484] width 276 height 637
click at [1083, 229] on button "Android" at bounding box center [1090, 241] width 92 height 34
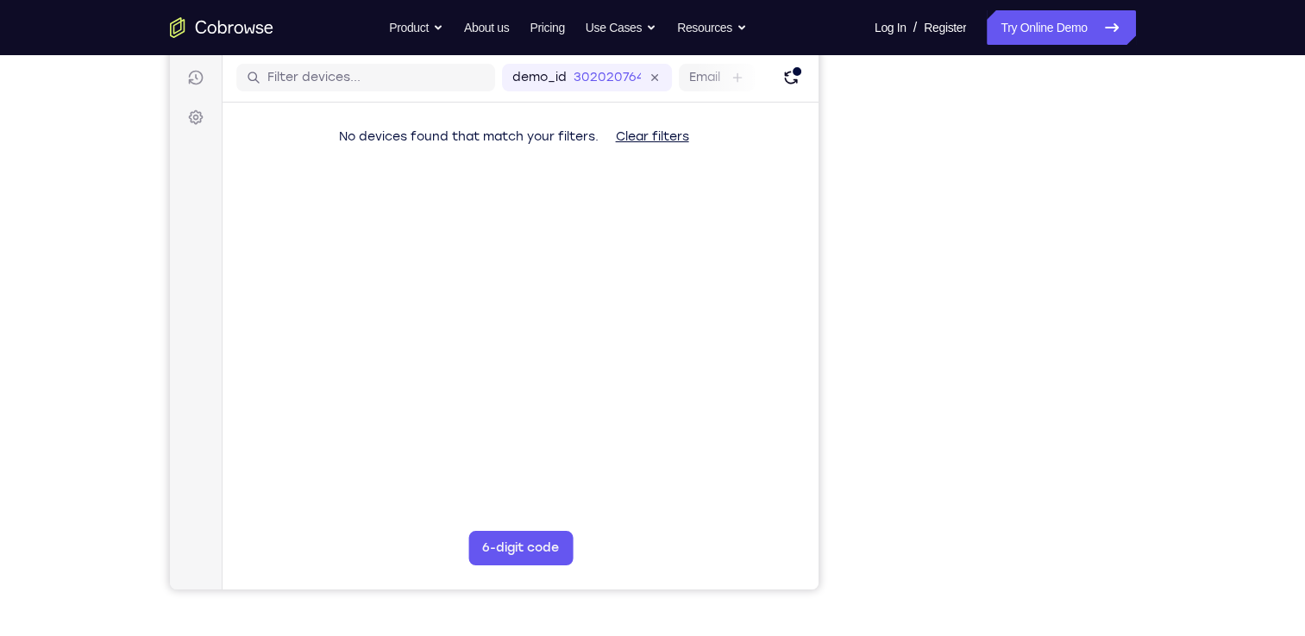
scroll to position [221, 0]
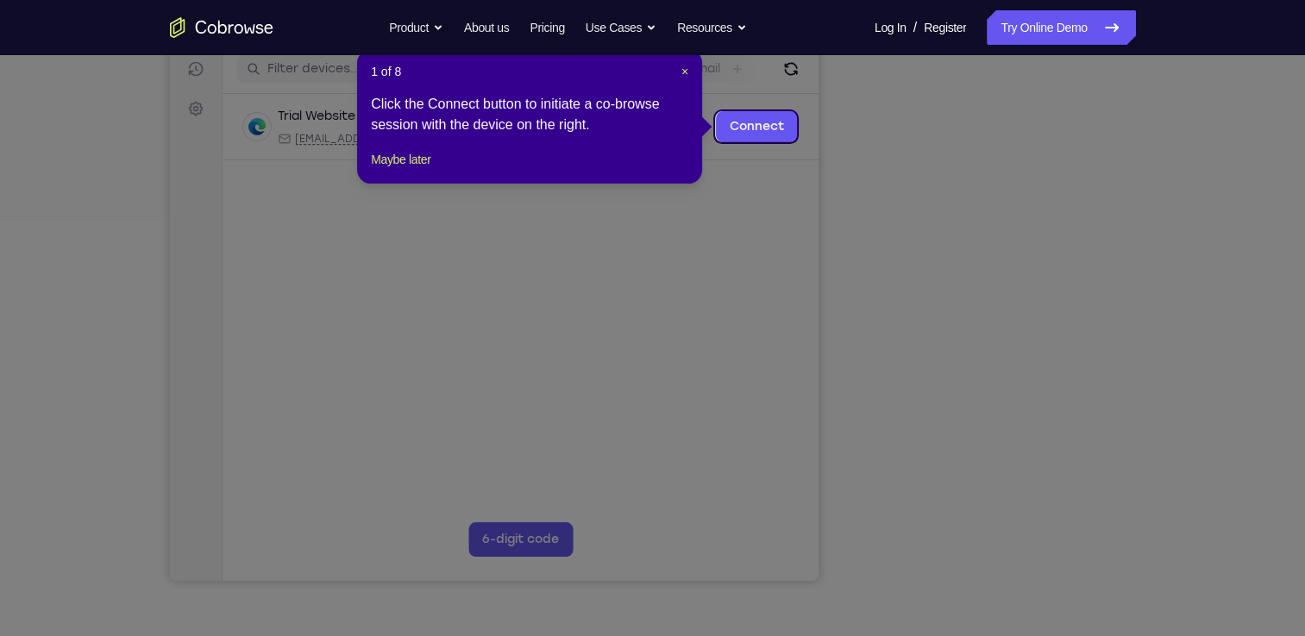
click at [426, 168] on div "1 of 8 × Click the Connect button to initiate a co-browse session with the devi…" at bounding box center [529, 116] width 345 height 135
click at [412, 170] on button "Maybe later" at bounding box center [401, 159] width 60 height 21
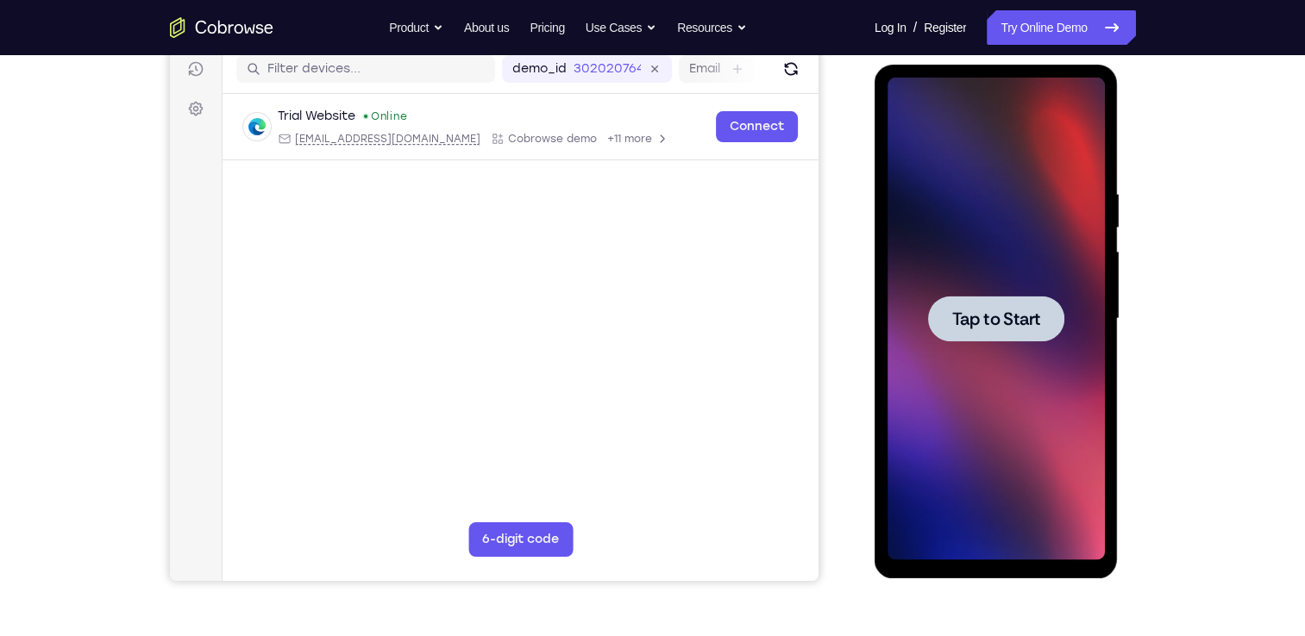
scroll to position [0, 0]
